Goal: Transaction & Acquisition: Book appointment/travel/reservation

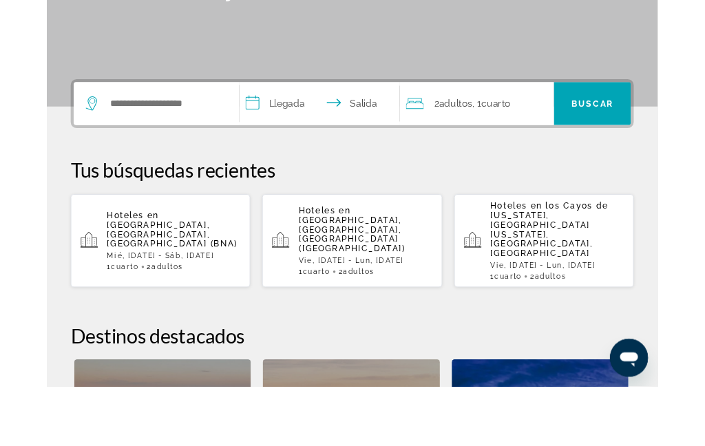
scroll to position [223, 0]
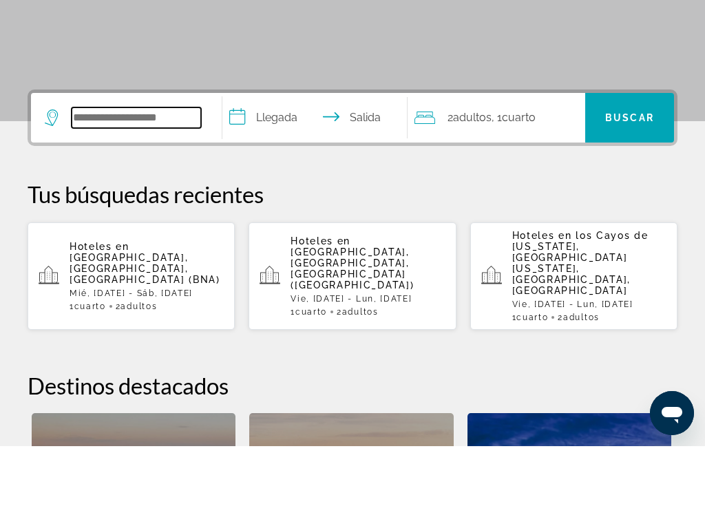
click at [136, 176] on input "Widget de búsqueda" at bounding box center [136, 186] width 129 height 21
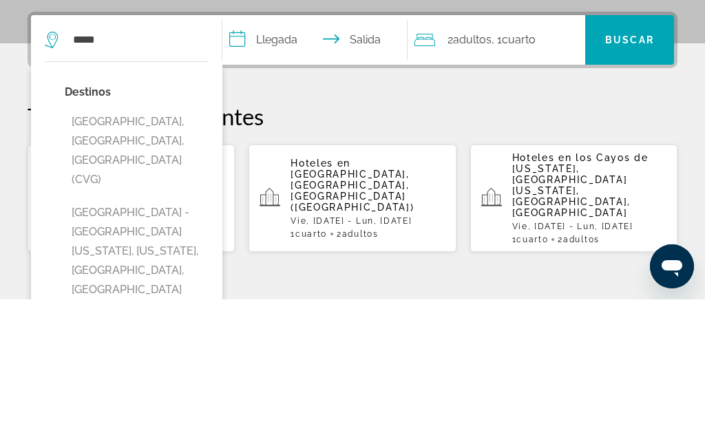
click at [155, 255] on button "[GEOGRAPHIC_DATA], [GEOGRAPHIC_DATA], [GEOGRAPHIC_DATA] (CVG)" at bounding box center [137, 297] width 144 height 84
type input "**********"
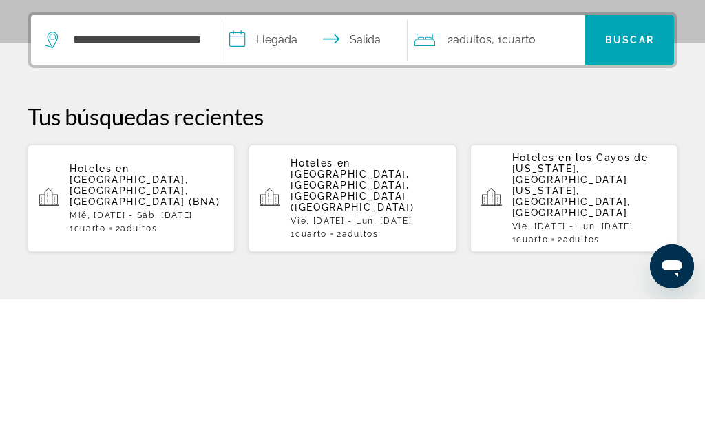
click at [651, 249] on p "Tus búsquedas recientes" at bounding box center [353, 263] width 650 height 28
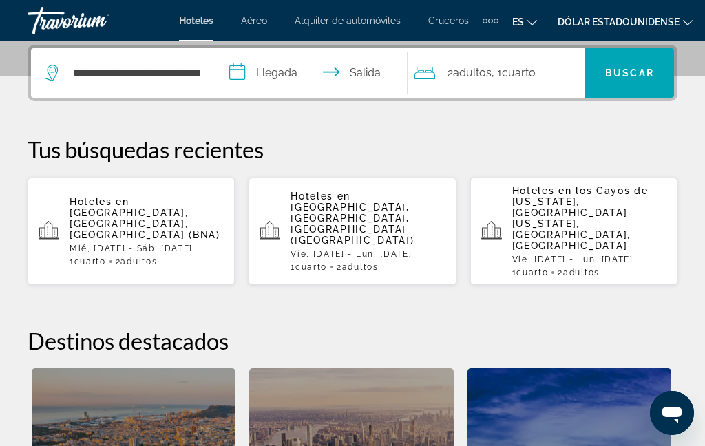
click at [350, 75] on input "**********" at bounding box center [317, 75] width 190 height 54
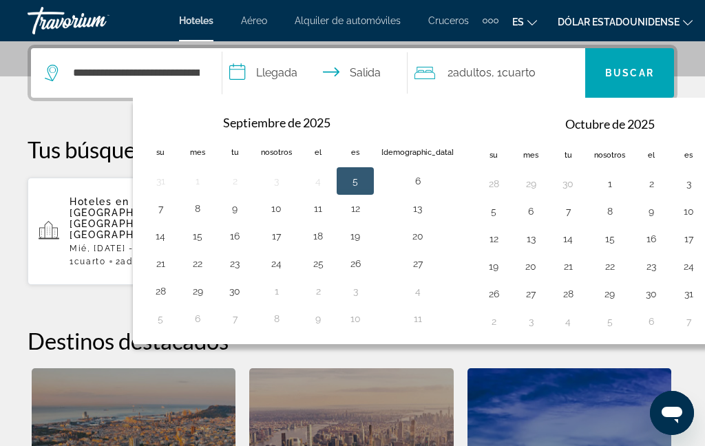
click at [409, 176] on button "6" at bounding box center [417, 180] width 72 height 19
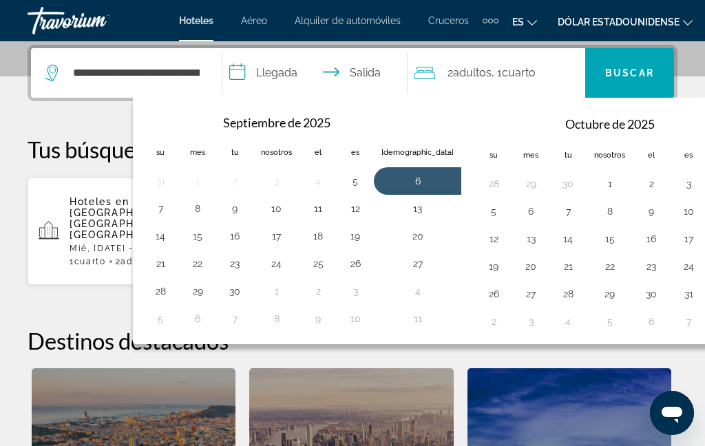
click at [271, 70] on input "**********" at bounding box center [317, 75] width 190 height 54
click at [366, 178] on button "5" at bounding box center [355, 180] width 22 height 19
type input "**********"
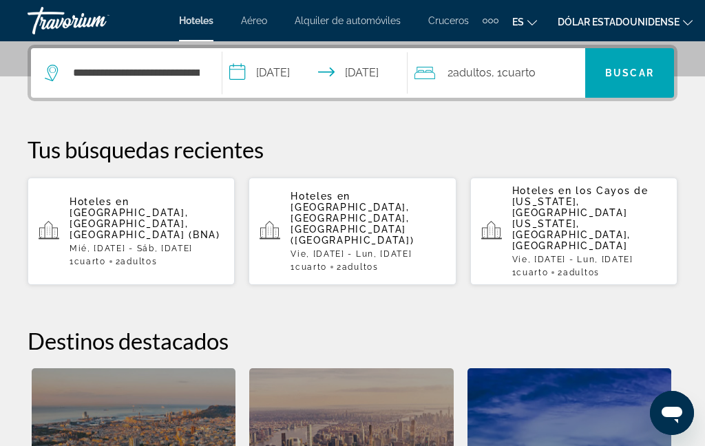
click at [556, 74] on div "2 adultos Adulto , 1 Cuarto habitaciones" at bounding box center [500, 72] width 171 height 19
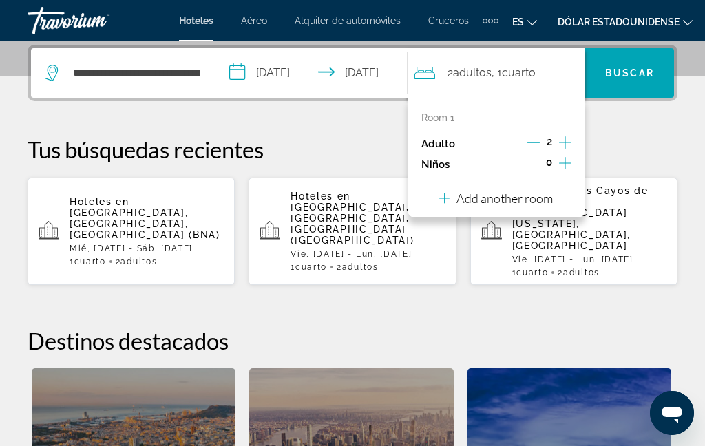
click at [629, 155] on p "Tus búsquedas recientes" at bounding box center [353, 150] width 650 height 28
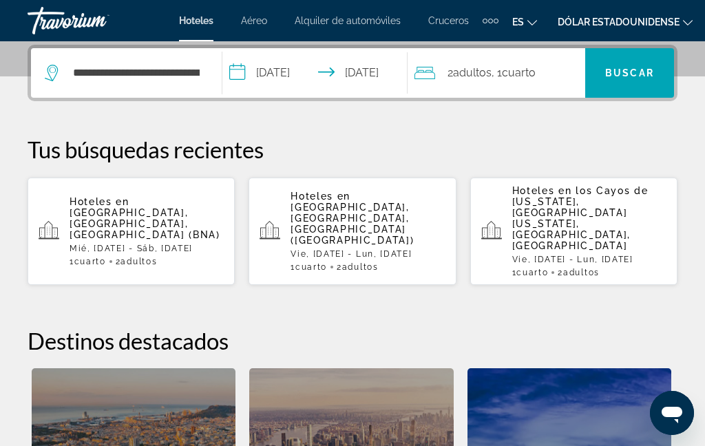
click at [478, 70] on font "adultos" at bounding box center [472, 72] width 39 height 13
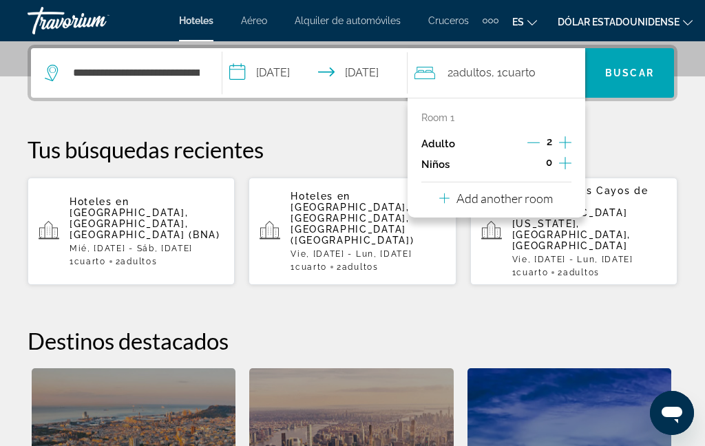
click at [568, 137] on icon "Increment adults" at bounding box center [565, 142] width 12 height 17
click at [565, 140] on icon "Increment adults" at bounding box center [565, 142] width 12 height 17
click at [633, 136] on p "Tus búsquedas recientes" at bounding box center [353, 150] width 650 height 28
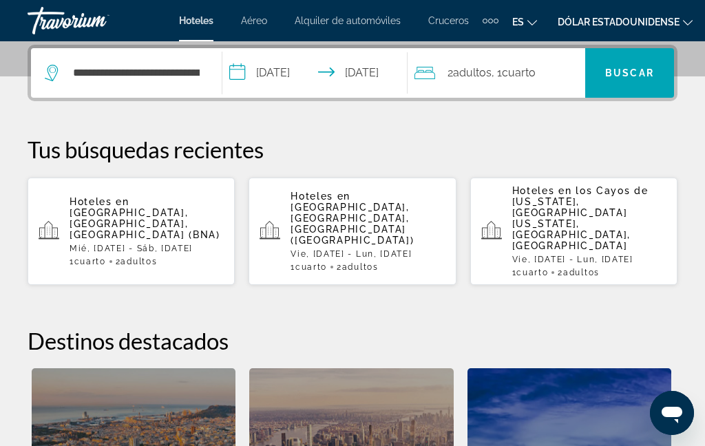
click at [516, 74] on font "Cuarto" at bounding box center [519, 72] width 34 height 13
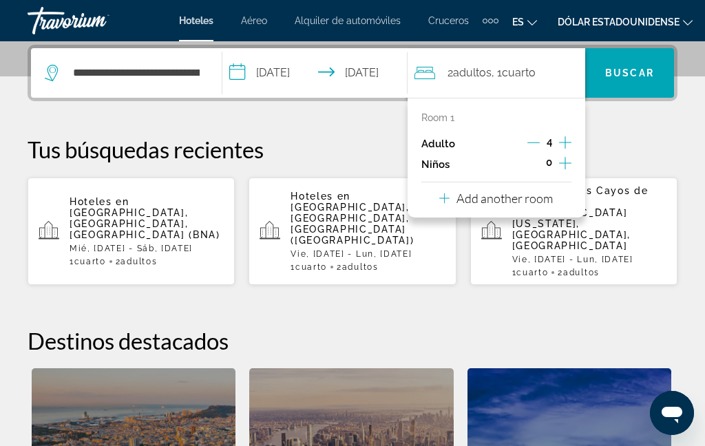
click at [535, 139] on icon "Decrement adults" at bounding box center [533, 142] width 12 height 12
click at [530, 137] on icon "Decrement adults" at bounding box center [533, 142] width 12 height 12
click at [567, 157] on icon "Increment children" at bounding box center [565, 163] width 12 height 12
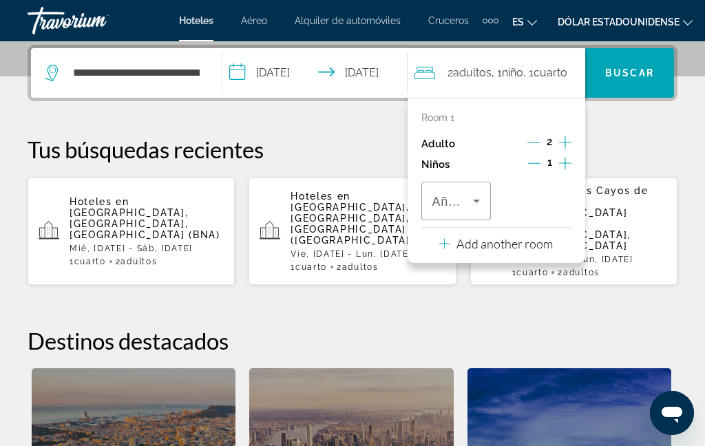
click at [470, 193] on span "Travelers: 2 adults, 1 child" at bounding box center [452, 201] width 41 height 17
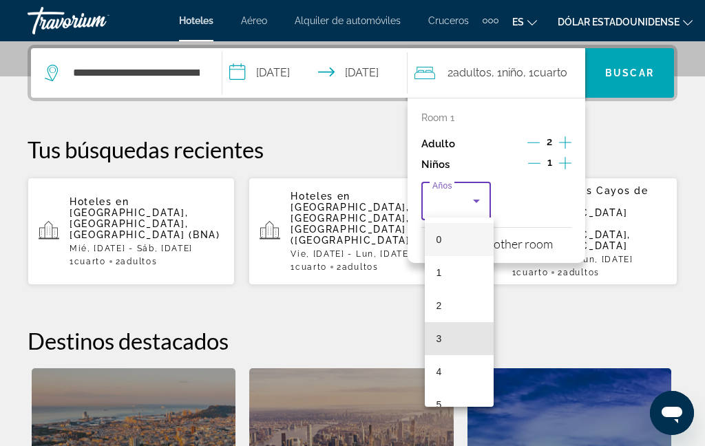
click at [464, 333] on mat-option "3" at bounding box center [459, 338] width 69 height 33
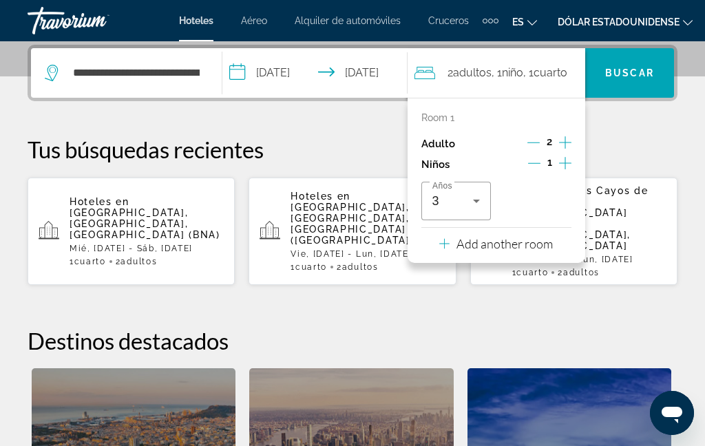
click at [652, 67] on font "Buscar" at bounding box center [629, 72] width 49 height 11
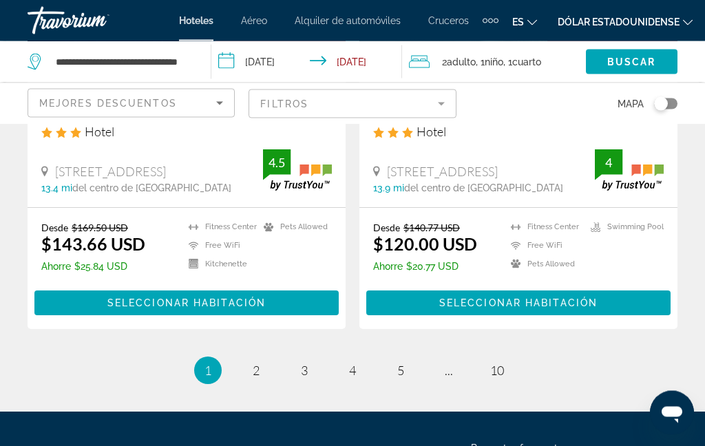
scroll to position [2881, 0]
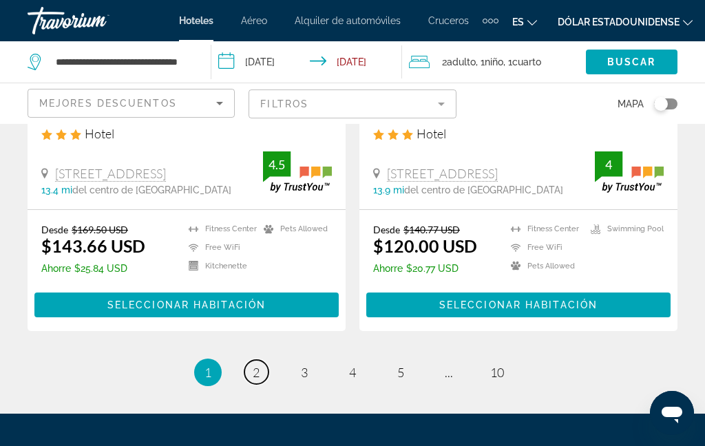
click at [244, 373] on link "page 2" at bounding box center [256, 372] width 24 height 24
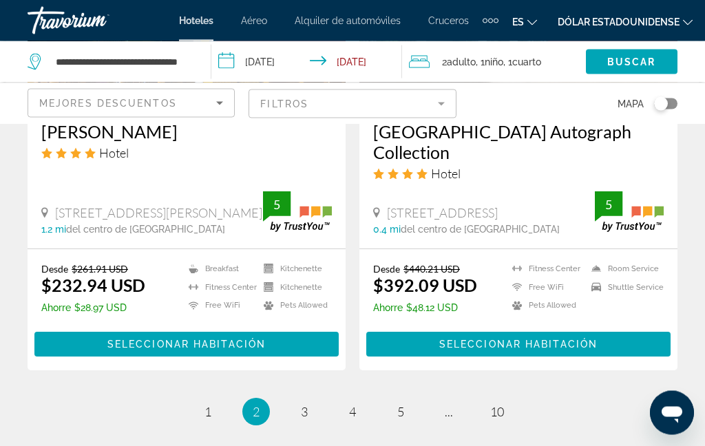
scroll to position [2863, 0]
click at [306, 400] on link "page 3" at bounding box center [305, 412] width 24 height 24
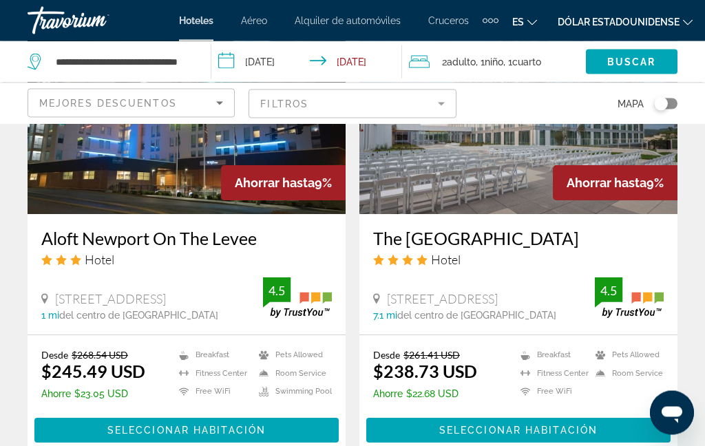
scroll to position [2800, 0]
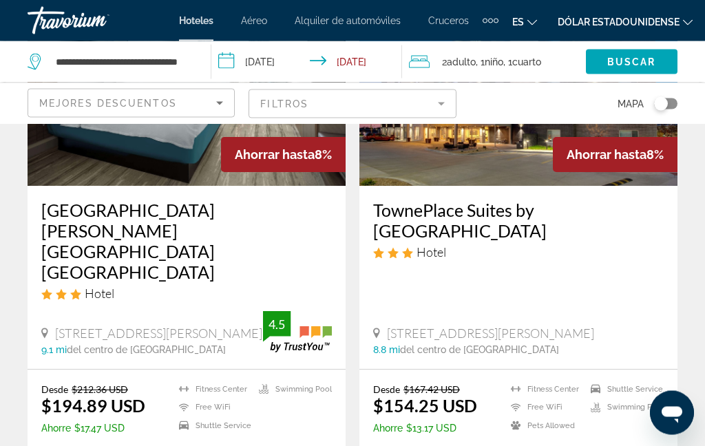
scroll to position [2832, 0]
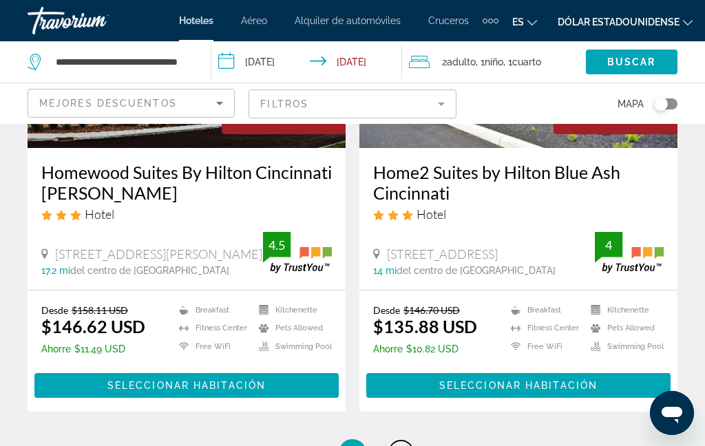
scroll to position [2829, 0]
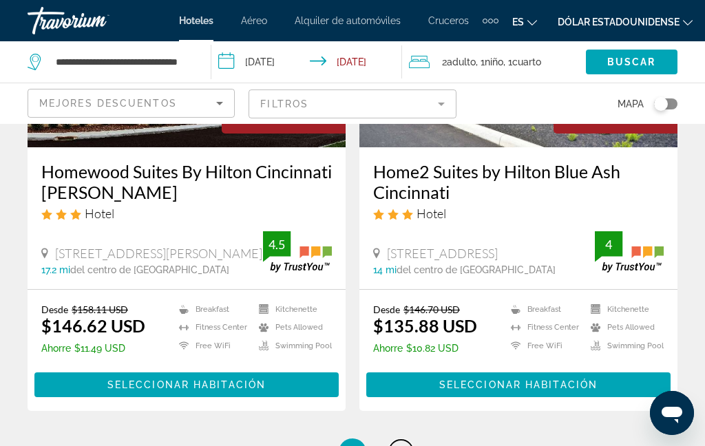
click at [401, 445] on span "6" at bounding box center [400, 452] width 7 height 15
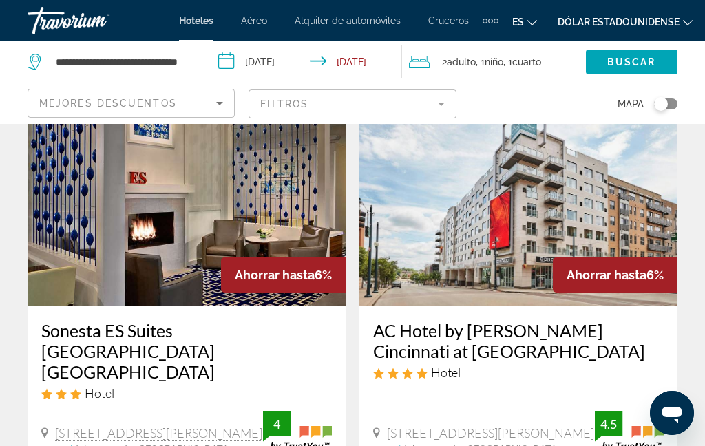
scroll to position [1103, 0]
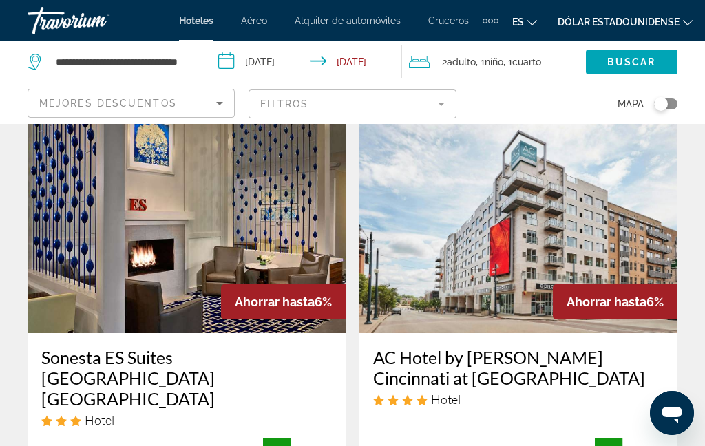
click at [445, 256] on img "Contenido principal" at bounding box center [518, 223] width 318 height 220
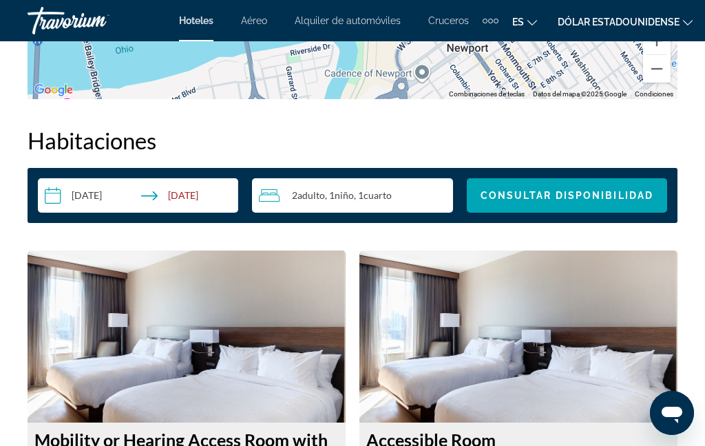
scroll to position [2104, 0]
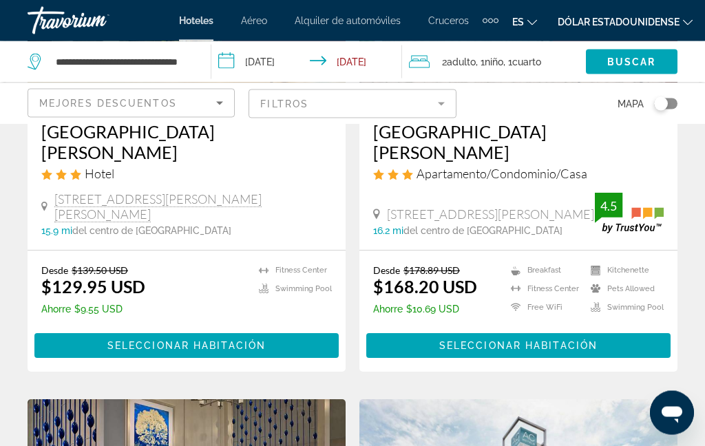
scroll to position [807, 0]
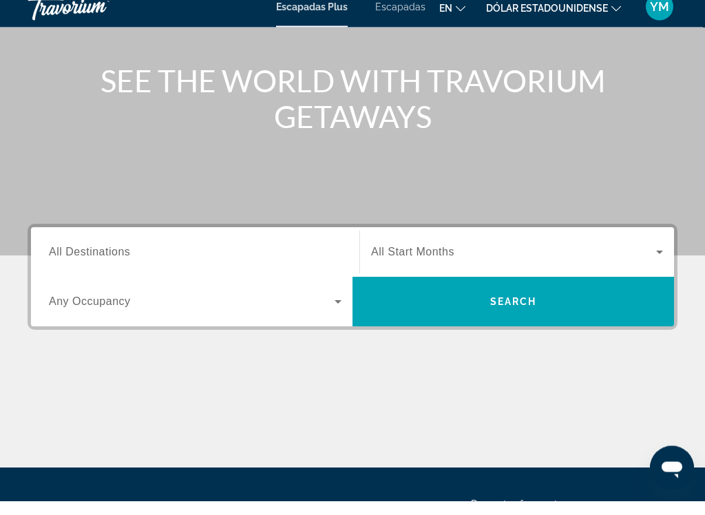
scroll to position [255, 0]
